Goal: Task Accomplishment & Management: Manage account settings

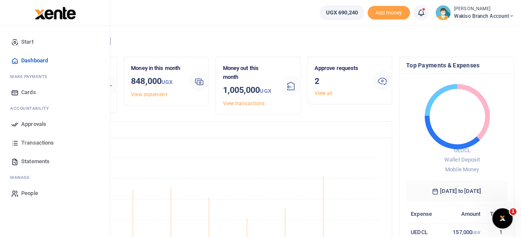
click at [37, 123] on span "Approvals" at bounding box center [33, 124] width 25 height 8
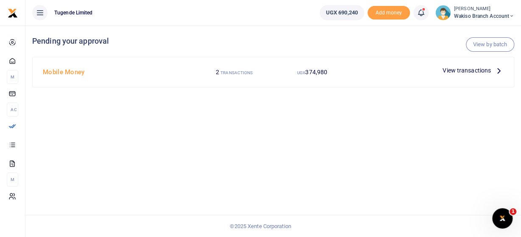
click at [497, 71] on icon at bounding box center [498, 70] width 9 height 9
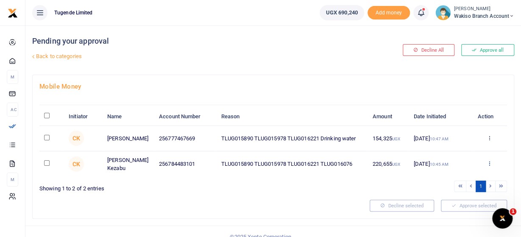
click at [490, 161] on icon at bounding box center [490, 163] width 6 height 6
click at [462, 180] on link "Approve" at bounding box center [458, 177] width 67 height 12
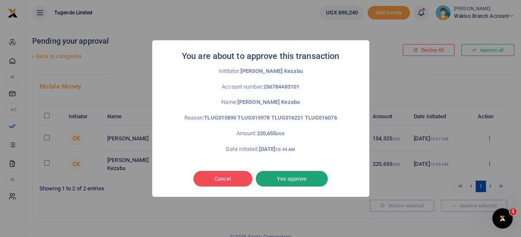
click at [292, 179] on button "Yes approve" at bounding box center [292, 179] width 72 height 16
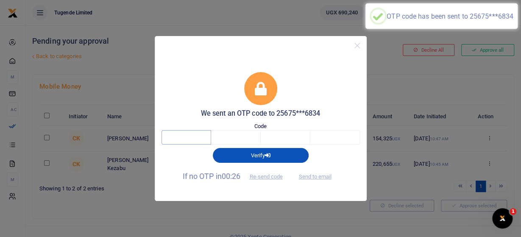
click at [194, 136] on input "text" at bounding box center [186, 137] width 50 height 14
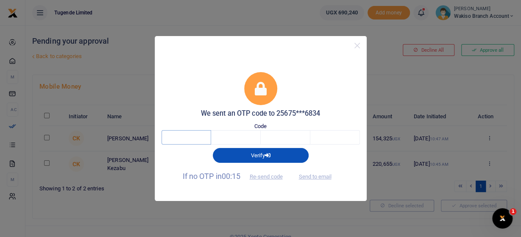
click at [194, 136] on input "text" at bounding box center [186, 137] width 50 height 14
click at [276, 176] on button "Re-send code" at bounding box center [265, 177] width 47 height 14
click at [267, 176] on button "Re-send code" at bounding box center [265, 177] width 47 height 14
click at [262, 176] on button "Re-send code" at bounding box center [265, 177] width 47 height 14
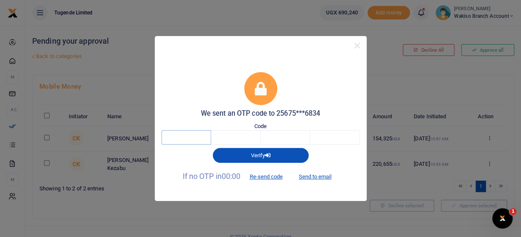
click at [187, 139] on input "text" at bounding box center [186, 137] width 50 height 14
type input "5"
type input "6"
type input "2"
type input "8"
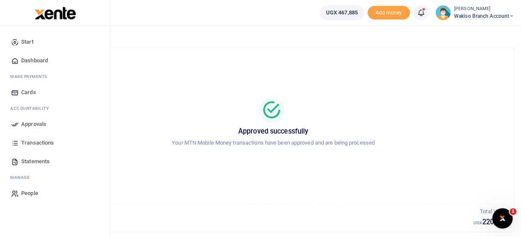
click at [44, 123] on span "Approvals" at bounding box center [33, 124] width 25 height 8
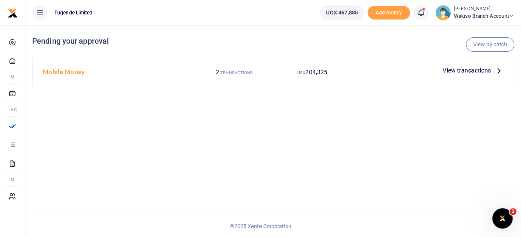
click at [497, 68] on icon at bounding box center [498, 70] width 9 height 9
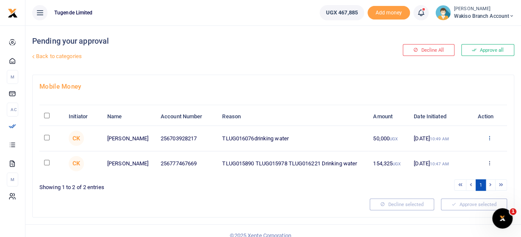
click at [489, 137] on icon at bounding box center [490, 138] width 6 height 6
click at [465, 153] on link "Approve" at bounding box center [458, 152] width 67 height 12
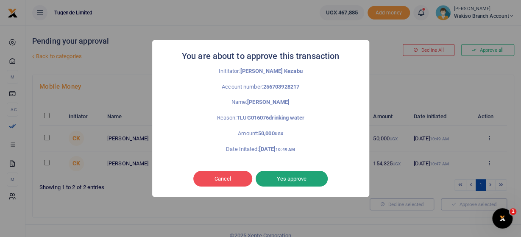
click at [278, 183] on button "Yes approve" at bounding box center [292, 179] width 72 height 16
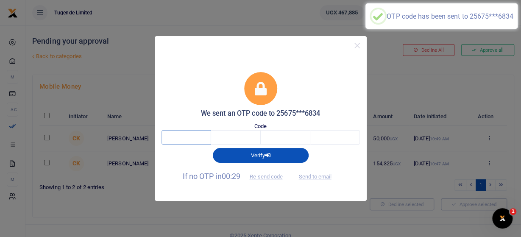
click at [195, 136] on input "text" at bounding box center [186, 137] width 50 height 14
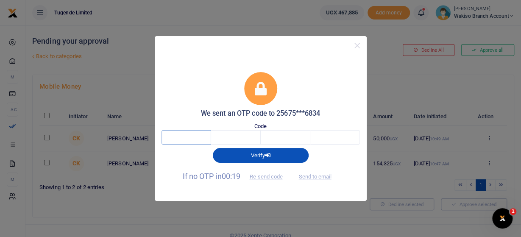
click at [196, 135] on input "text" at bounding box center [186, 137] width 50 height 14
type input "2"
type input "9"
type input "8"
type input "2"
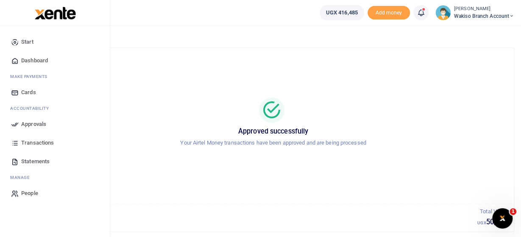
click at [27, 124] on span "Approvals" at bounding box center [33, 124] width 25 height 8
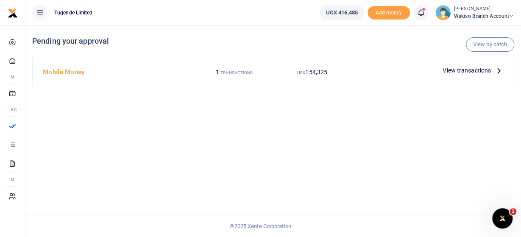
click at [492, 71] on p "View transactions" at bounding box center [473, 70] width 61 height 9
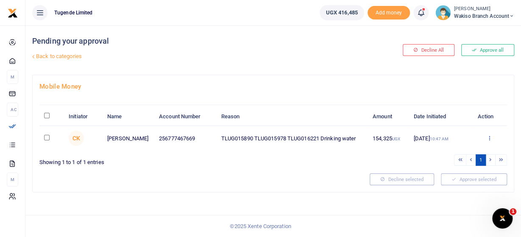
click at [489, 136] on icon at bounding box center [490, 138] width 6 height 6
click at [448, 150] on link "Approve" at bounding box center [458, 152] width 67 height 12
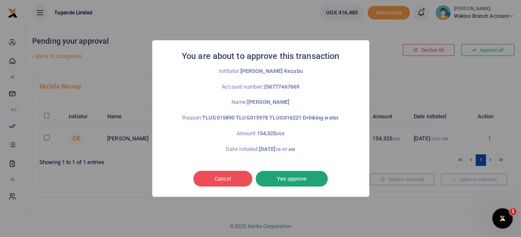
click at [304, 178] on button "Yes approve" at bounding box center [292, 179] width 72 height 16
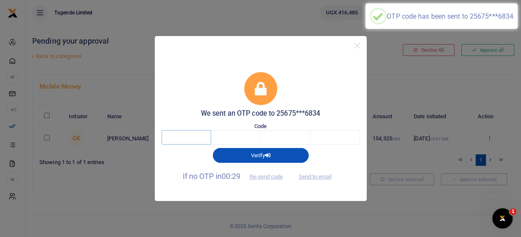
click at [193, 140] on input "text" at bounding box center [186, 137] width 50 height 14
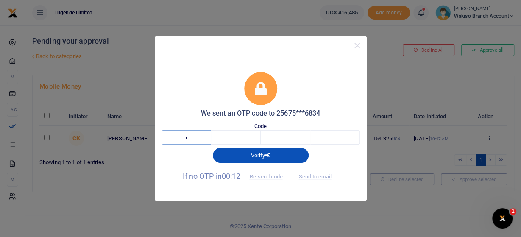
type input "8"
type input "3"
type input "8"
type input "3"
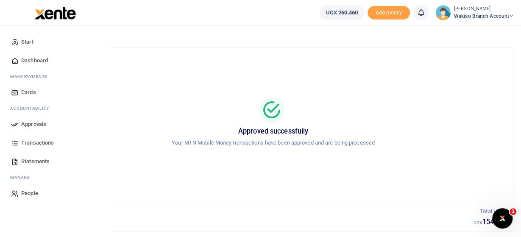
click at [41, 126] on span "Approvals" at bounding box center [33, 124] width 25 height 8
